Goal: Book appointment/travel/reservation

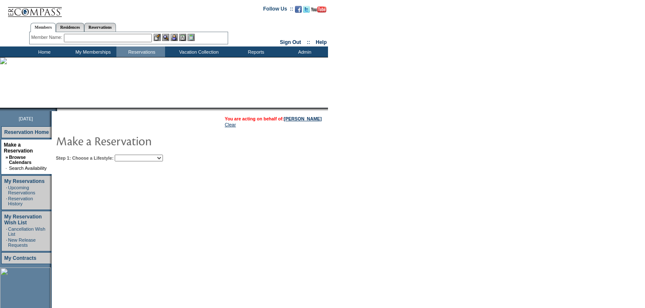
click at [163, 161] on select "Beach Leisure Metropolitan Mountain OIAL for Adventure OIAL for Couples OIAL fo…" at bounding box center [139, 158] width 48 height 7
select select "Leisure"
click at [129, 155] on select "Beach Leisure Metropolitan Mountain OIAL for Adventure OIAL for Couples OIAL fo…" at bounding box center [139, 158] width 48 height 7
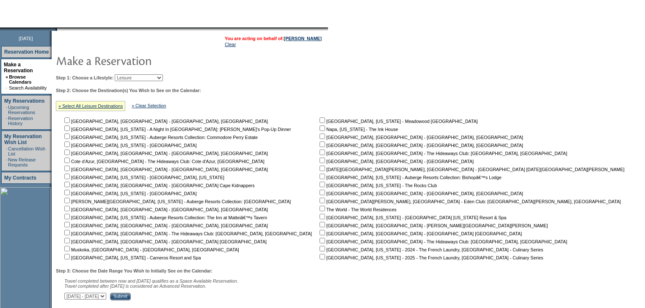
scroll to position [144, 0]
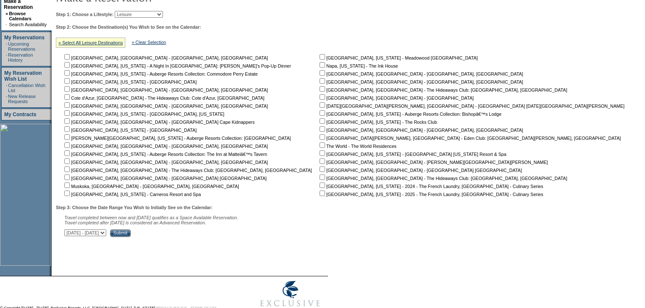
click at [319, 66] on input "checkbox" at bounding box center [322, 65] width 6 height 6
checkbox input "true"
click at [106, 235] on select "[DATE] - [DATE] [DATE] - [DATE] [DATE] - [DATE] [DATE] - [DATE] [DATE] - [DATE]…" at bounding box center [85, 233] width 42 height 7
click at [69, 231] on select "[DATE] - [DATE] [DATE] - [DATE] [DATE] - [DATE] [DATE] - [DATE] [DATE] - [DATE]…" at bounding box center [85, 233] width 42 height 7
click at [106, 233] on select "[DATE] - [DATE] [DATE] - [DATE] [DATE] - [DATE] [DATE] - [DATE] [DATE] - [DATE]…" at bounding box center [85, 233] width 42 height 7
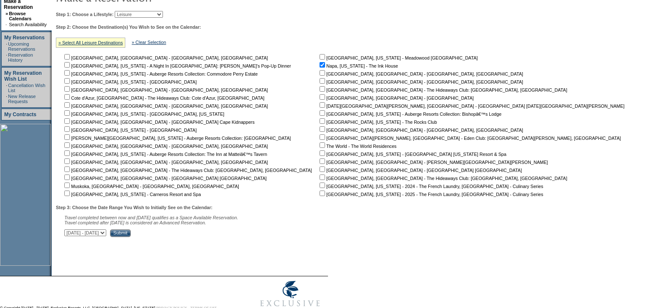
select select "[DATE]|[DATE]"
click at [69, 231] on select "[DATE] - [DATE] [DATE] - [DATE] [DATE] - [DATE] [DATE] - [DATE] [DATE] - [DATE]…" at bounding box center [85, 233] width 42 height 7
click at [131, 235] on input "Submit" at bounding box center [120, 234] width 21 height 8
